Goal: Use online tool/utility: Utilize a website feature to perform a specific function

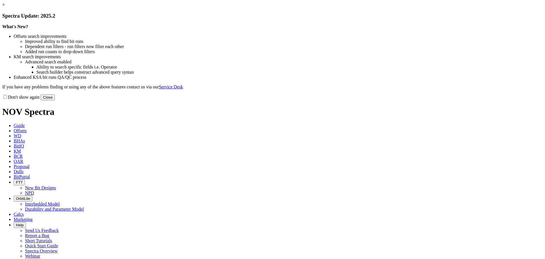
drag, startPoint x: 387, startPoint y: 155, endPoint x: 367, endPoint y: 119, distance: 41.2
click at [55, 100] on button "Close" at bounding box center [48, 97] width 14 height 6
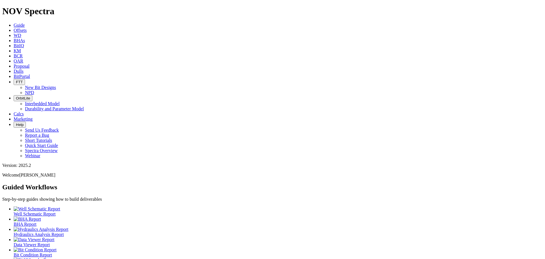
click at [24, 69] on span "Dulls" at bounding box center [19, 71] width 10 height 5
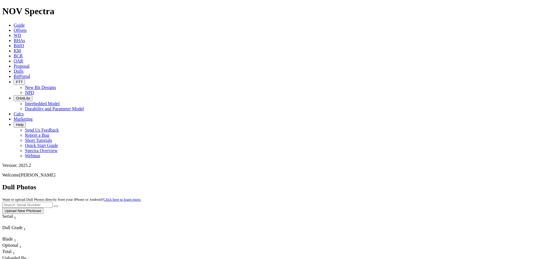
click at [53, 202] on input "text" at bounding box center [27, 205] width 50 height 6
type input "a318622"
click at [56, 206] on icon "submit" at bounding box center [56, 206] width 0 height 0
click at [43, 208] on button "Upload New Photoset" at bounding box center [22, 211] width 41 height 6
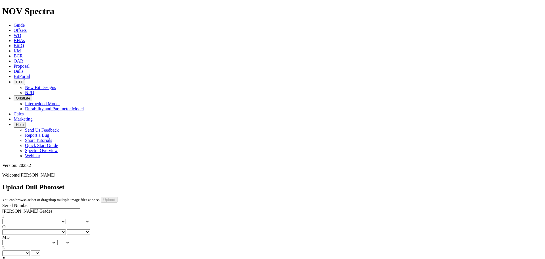
click at [23, 219] on select "No lost, worn or damaged cutters 0 1 2 3 4 5 6 7 8 No diamond table left on any…" at bounding box center [34, 221] width 64 height 5
select select "number:0"
click at [11, 219] on select "No lost, worn or damaged cutters 0 1 2 3 4 5 6 7 8 No diamond table left on any…" at bounding box center [34, 221] width 64 height 5
select select "number:0"
click at [31, 203] on input "Serial Number" at bounding box center [55, 206] width 50 height 6
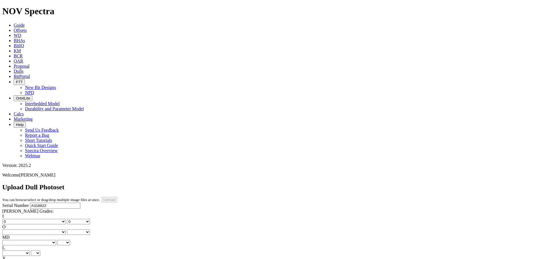
type input "A318622"
click at [51, 229] on select "No lost, worn or damaged cutters 0 1 2 3 4 5 6 7 8 No diamond table left on any…" at bounding box center [34, 231] width 64 height 5
select select "number:0"
click at [40, 229] on select "No lost, worn or damaged cutters 0 1 2 3 4 5 6 7 8 No diamond table left on any…" at bounding box center [34, 231] width 64 height 5
select select "number:0"
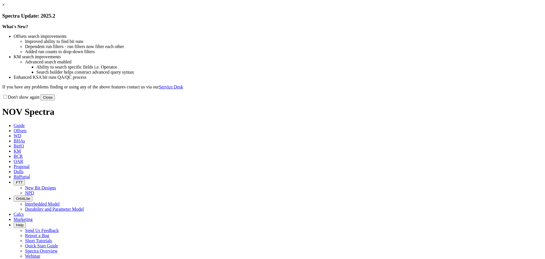
click at [55, 100] on button "Close" at bounding box center [48, 97] width 14 height 6
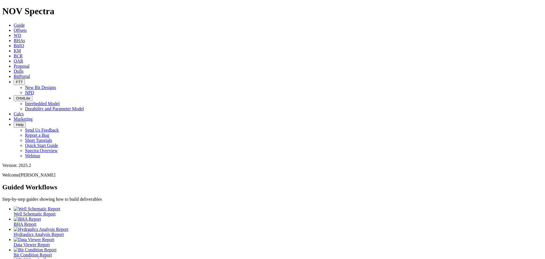
click at [14, 28] on icon at bounding box center [14, 30] width 0 height 5
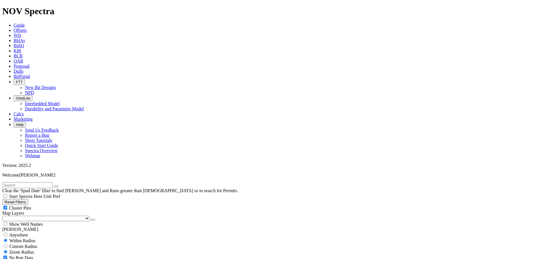
click at [24, 182] on input "text" at bounding box center [27, 185] width 50 height 6
type input "[PERSON_NAME]"
click at [59, 205] on div "Cluster Pins" at bounding box center [272, 208] width 541 height 6
checkbox input "false"
click at [33, 216] on select "US Counties [GEOGRAPHIC_DATA], [GEOGRAPHIC_DATA] [GEOGRAPHIC_DATA], [GEOGRAPHIC…" at bounding box center [45, 218] width 87 height 5
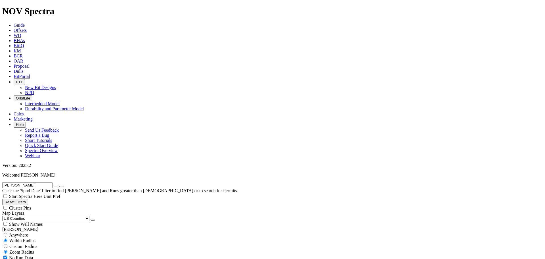
click at [4, 216] on select "US Counties [GEOGRAPHIC_DATA], [GEOGRAPHIC_DATA] [GEOGRAPHIC_DATA], [GEOGRAPHIC…" at bounding box center [45, 218] width 87 height 5
drag, startPoint x: 22, startPoint y: 26, endPoint x: -3, endPoint y: 25, distance: 25.3
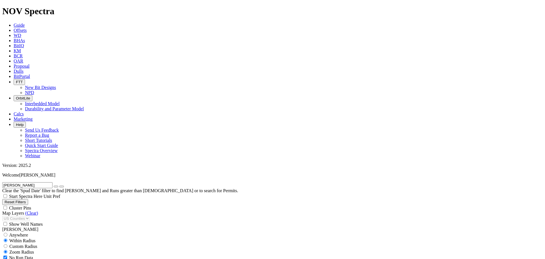
scroll to position [52, 0]
type input "[PERSON_NAME]"
click at [56, 186] on icon "button" at bounding box center [56, 186] width 0 height 0
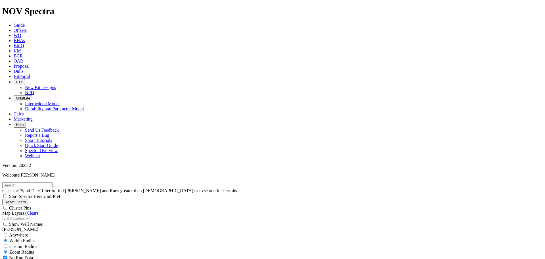
select select "12.25"
checkbox input "false"
select select "? number:12.25 ?"
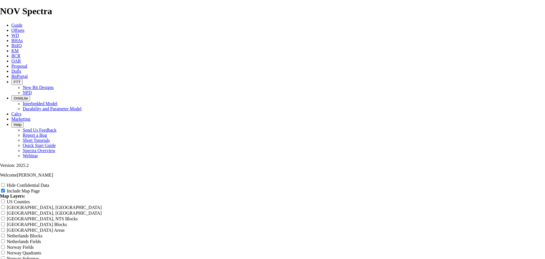
scroll to position [928, 0]
drag, startPoint x: 320, startPoint y: 60, endPoint x: 213, endPoint y: 55, distance: 107.2
type input "M"
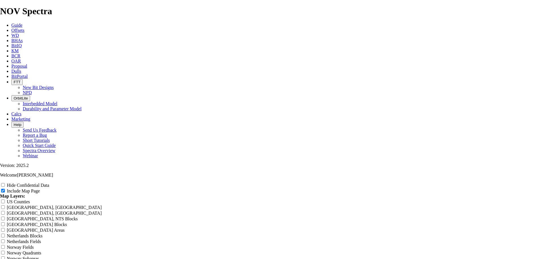
type input "M"
type input "Mu"
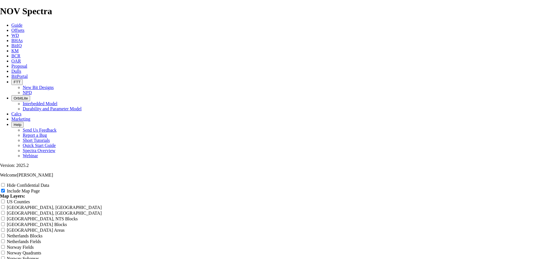
type input "Mu"
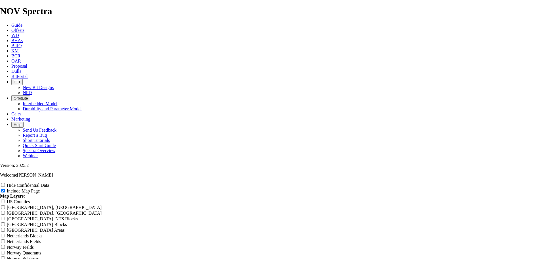
type input "Mur"
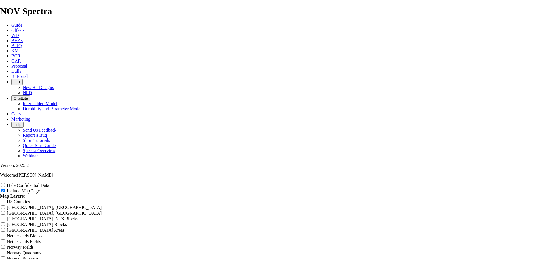
type input "Mur"
type input "Murp"
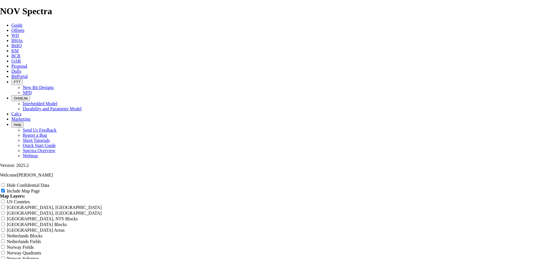
type input "Murp"
type input "Murph"
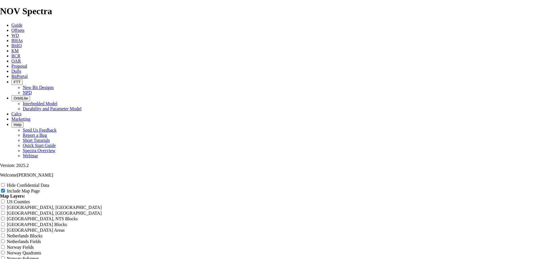
type input "Murph"
type input "[PERSON_NAME]"
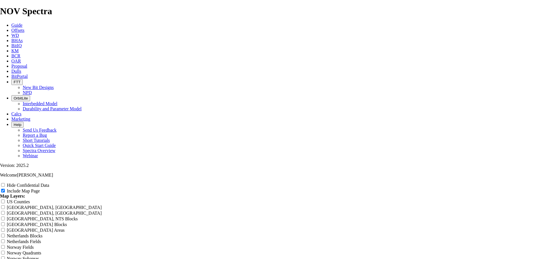
type input "[PERSON_NAME]"
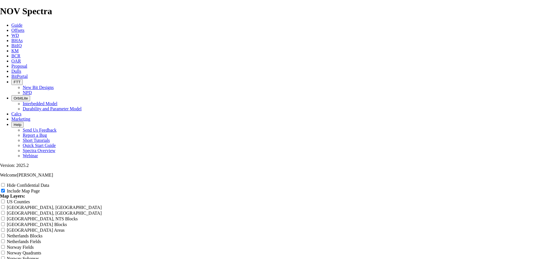
type input "[PERSON_NAME] 1"
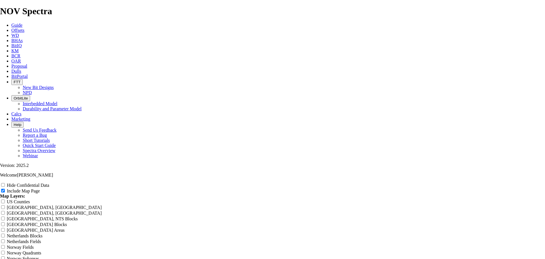
type input "[PERSON_NAME] 1"
type input "[PERSON_NAME] 12"
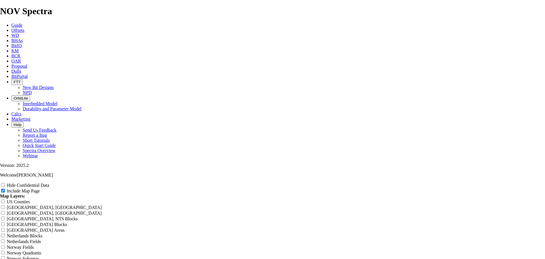
type input "[PERSON_NAME] 12"
type input "[PERSON_NAME] 12."
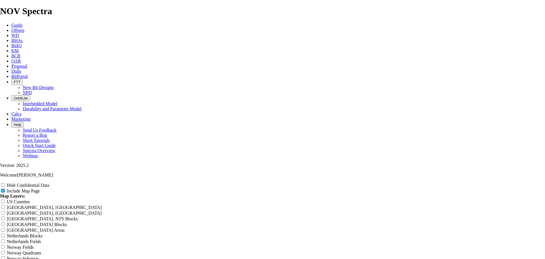
type input "[PERSON_NAME] 12."
type input "Murphy 12."
type input "Murphy 12.2"
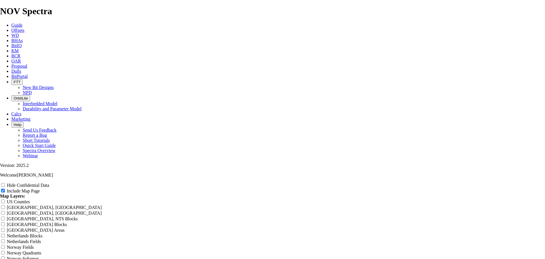
type input "Murphy 12.2"
type input "Murphy 12.25"
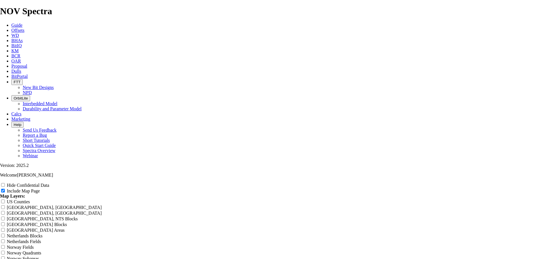
type input "Murphy 12.25"
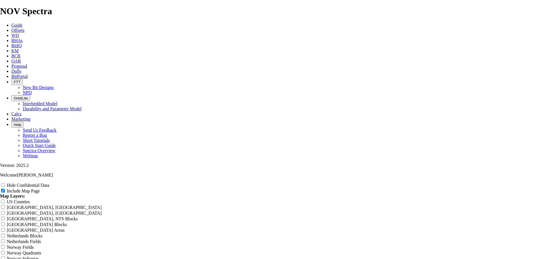
type input "Murphy 12.25""
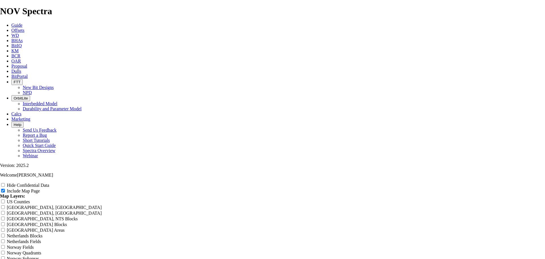
type input "Murphy 12.25""
type input "Murphy 12.25" S"
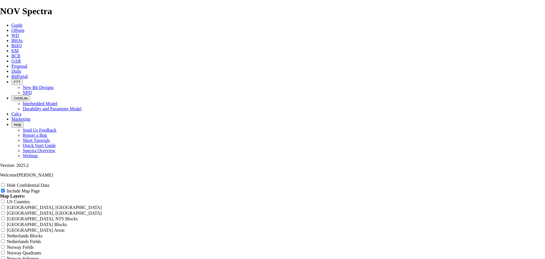
type input "Murphy 12.25" S"
type input "Murphy 12.25" Su"
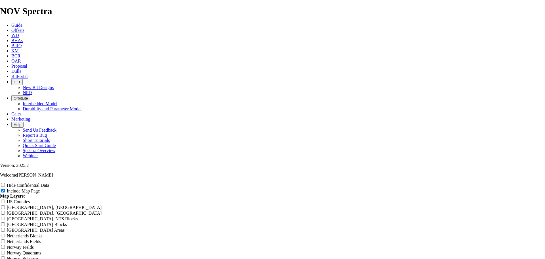
type input "Murphy 12.25" Su"
type input "Murphy 12.25" Sur"
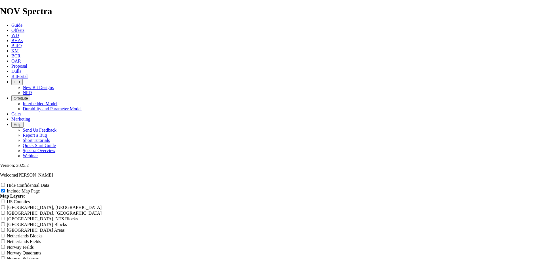
type input "Murphy 12.25" Sur"
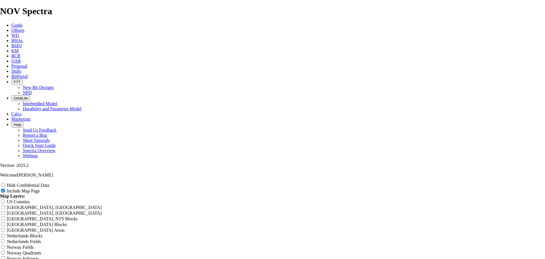
type input "Murphy 12.25" Surf"
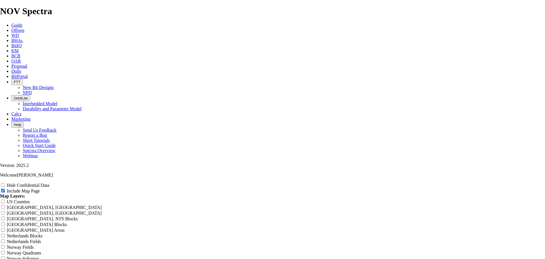
type input "Murphy 12.25" Surf"
type input "Murphy 12.25" Surfa"
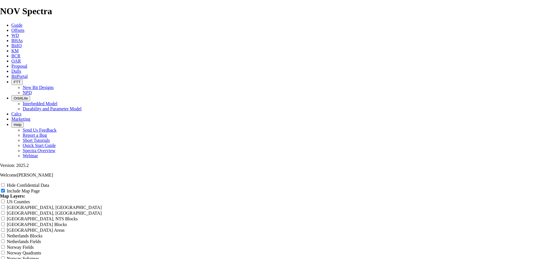
type input "Murphy 12.25" Surfa"
type input "Murphy 12.25" Surfac"
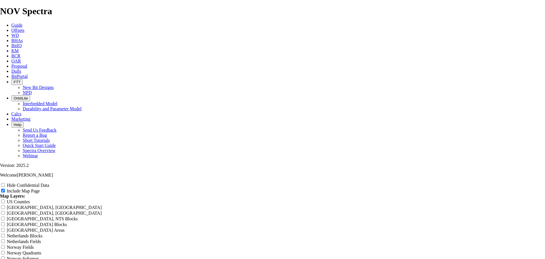
type input "Murphy 12.25" Surfac"
type input "Murphy 12.25" Surface"
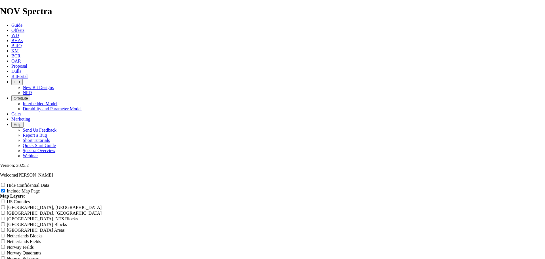
type input "Murphy 12.25" Surface"
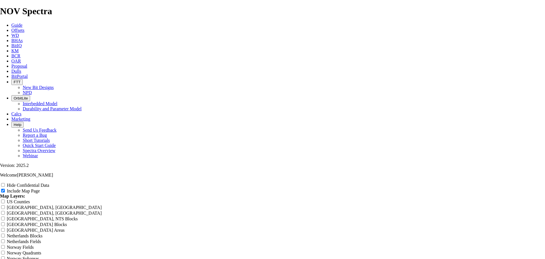
type input "Murphy 12.25" Surface -"
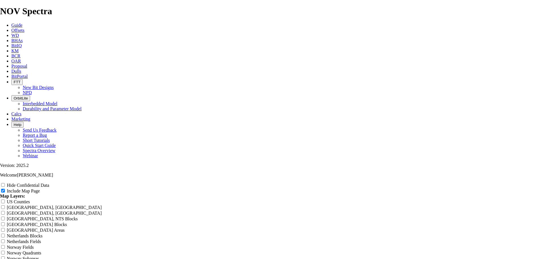
type input "Murphy 12.25" Surface -"
type input "Murphy 12.25" Surface"
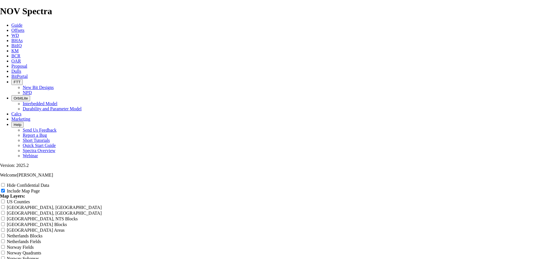
type input "Murphy 12.25" Surface"
drag, startPoint x: 319, startPoint y: 60, endPoint x: 233, endPoint y: 53, distance: 86.7
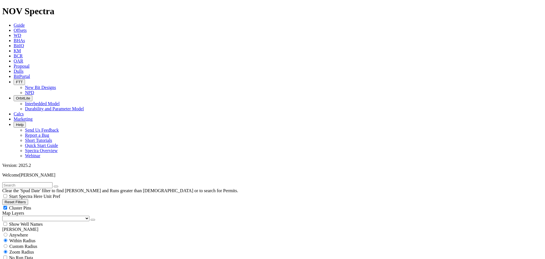
scroll to position [331, 0]
type input "500"
click at [55, 205] on div "Cluster Pins" at bounding box center [272, 208] width 541 height 6
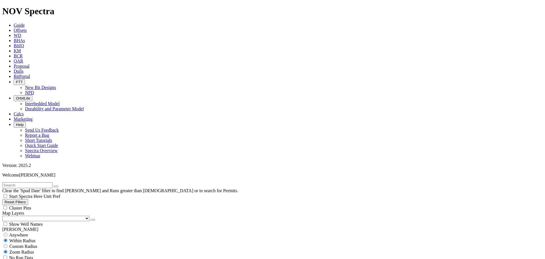
checkbox input "false"
click at [33, 216] on select "US Counties Alberta, CA Townships British Columbia, CA Townships British Columb…" at bounding box center [45, 218] width 87 height 5
click at [4, 216] on select "US Counties Alberta, CA Townships British Columbia, CA Townships British Columb…" at bounding box center [45, 218] width 87 height 5
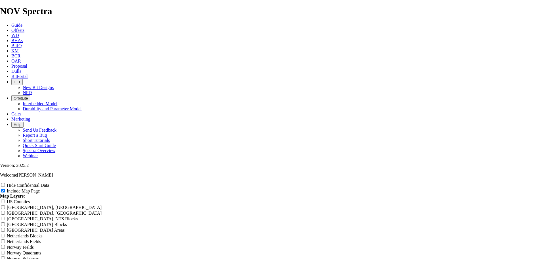
drag, startPoint x: 321, startPoint y: 37, endPoint x: 187, endPoint y: 30, distance: 134.3
paste input "Murphy 12.25" Surface"
type input "Murphy 12.25" Surface"
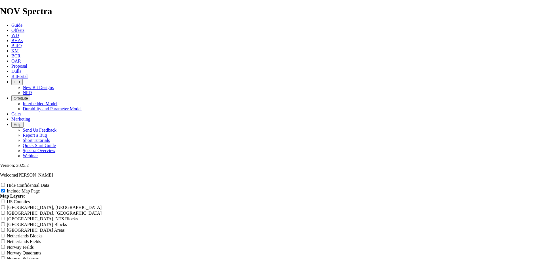
type input "Murphy 12.25" Surface"
type input "Murphy 12.25" Surfac"
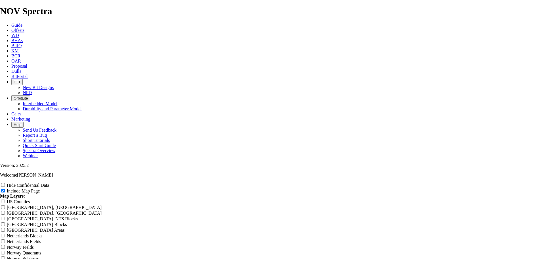
type input "Murphy 12.25" Surfac"
type input "Murphy 12.25" Surfa"
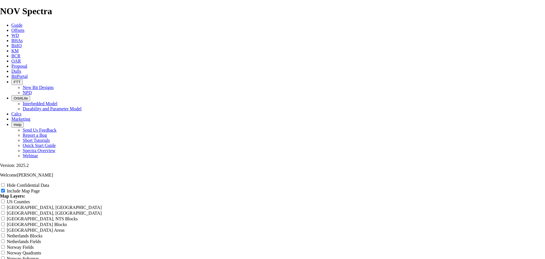
type input "Murphy 12.25" Surfa"
type input "Murphy 12.25" Surf"
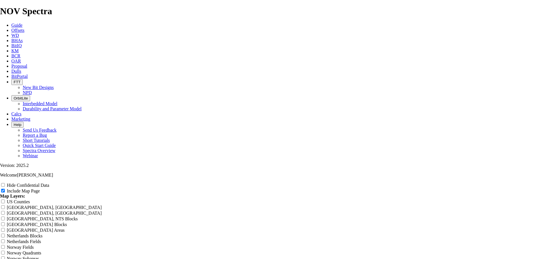
type input "Murphy 12.25" Surf"
type input "Murphy 12.25" Sur"
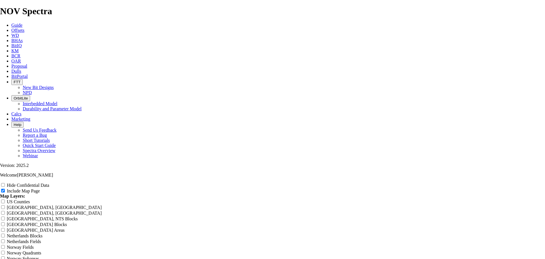
type input "Murphy 12.25" Sur"
type input "Murphy 12.25" Su"
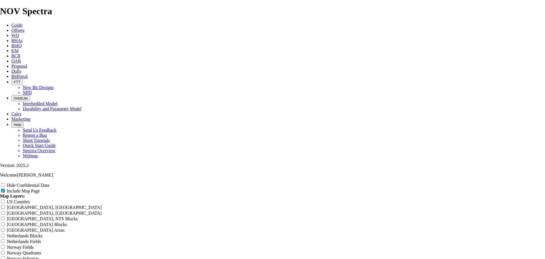
type input "Murphy 12.25" Su"
type input "Murphy 12.25" S"
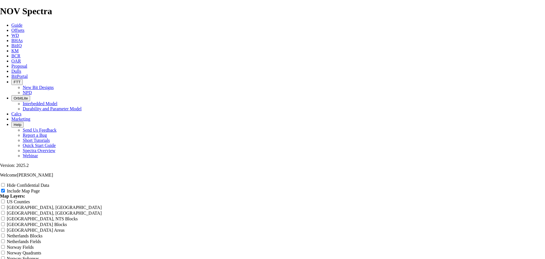
type input "Murphy 12.25" S"
type input "Murphy 12.25""
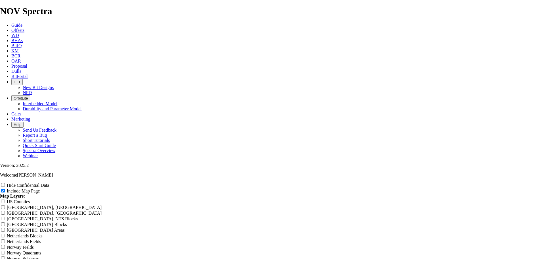
type input "Murphy 12.25""
type input "Murphy 12.25" T"
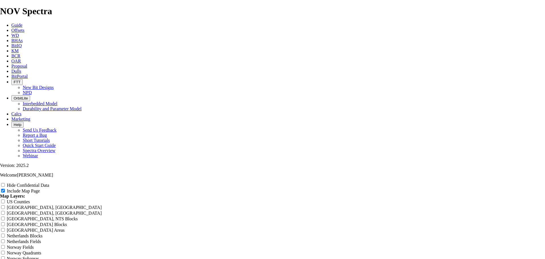
type input "Murphy 12.25" T"
type input "Murphy 12.25" TK"
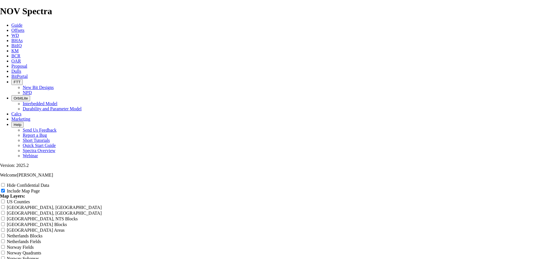
type input "Murphy 12.25" TK"
type input "Murphy 12.25" TK6"
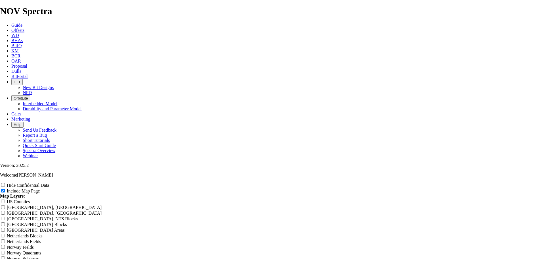
type input "Murphy 12.25" TK6"
type input "Murphy 12.25" TK66"
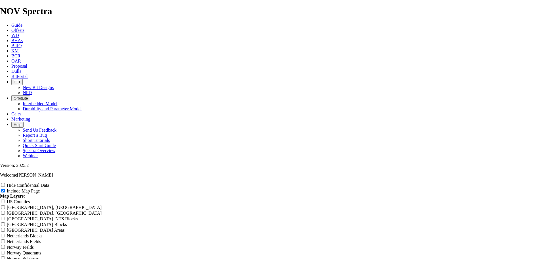
type input "Murphy 12.25" TK66"
type input "Murphy 12.25" TK66-"
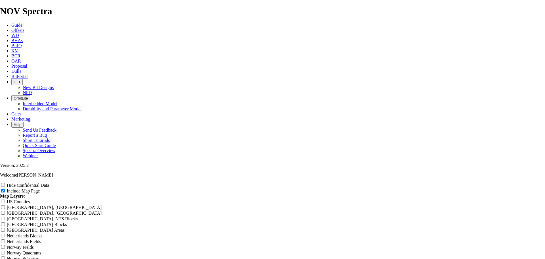
drag, startPoint x: 451, startPoint y: 86, endPoint x: 421, endPoint y: 84, distance: 30.2
